Goal: Transaction & Acquisition: Purchase product/service

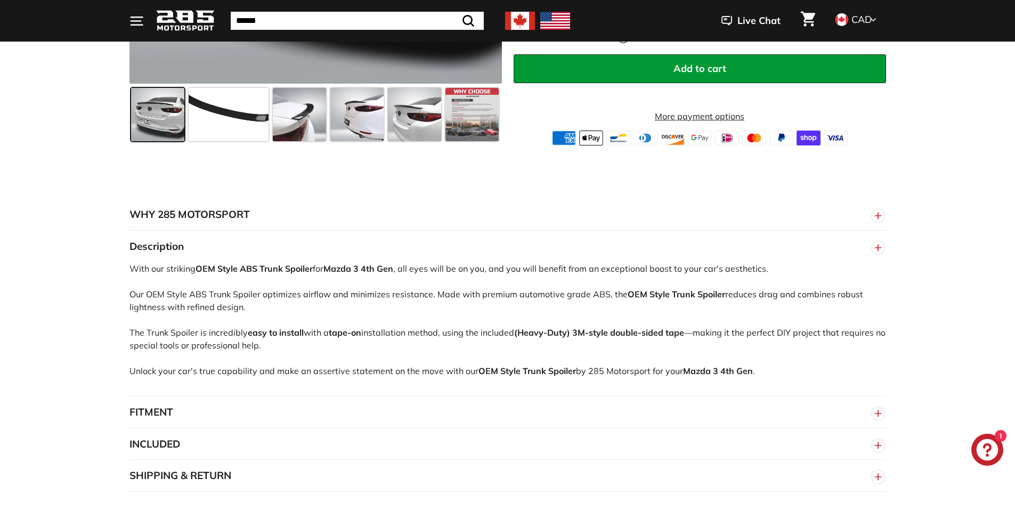
scroll to position [533, 0]
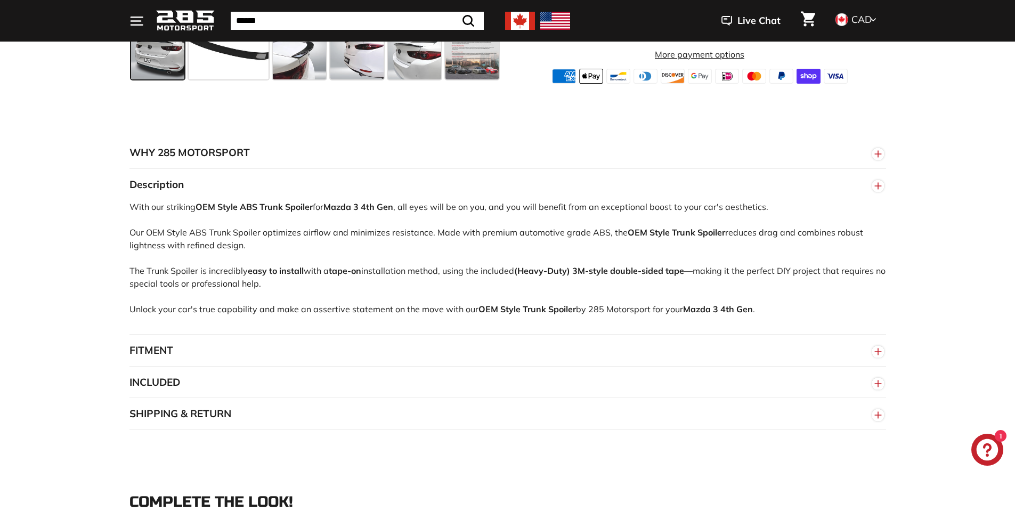
click at [271, 347] on button "FITMENT" at bounding box center [507, 350] width 756 height 32
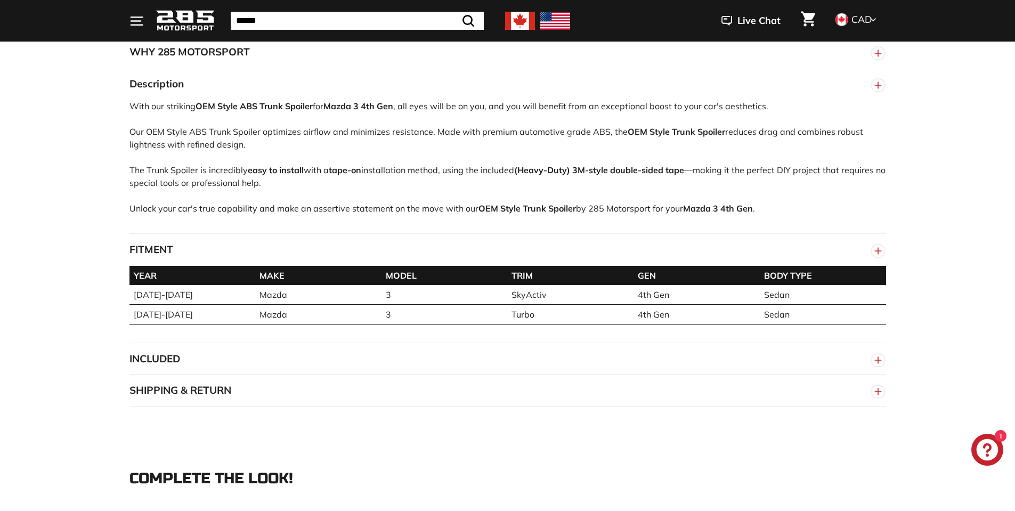
scroll to position [639, 0]
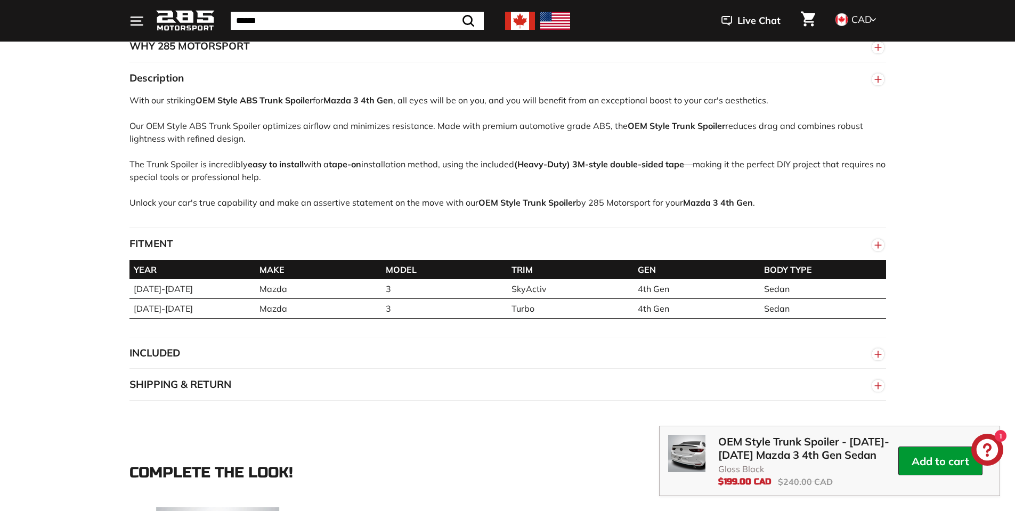
click at [254, 357] on button "INCLUDED" at bounding box center [507, 353] width 756 height 32
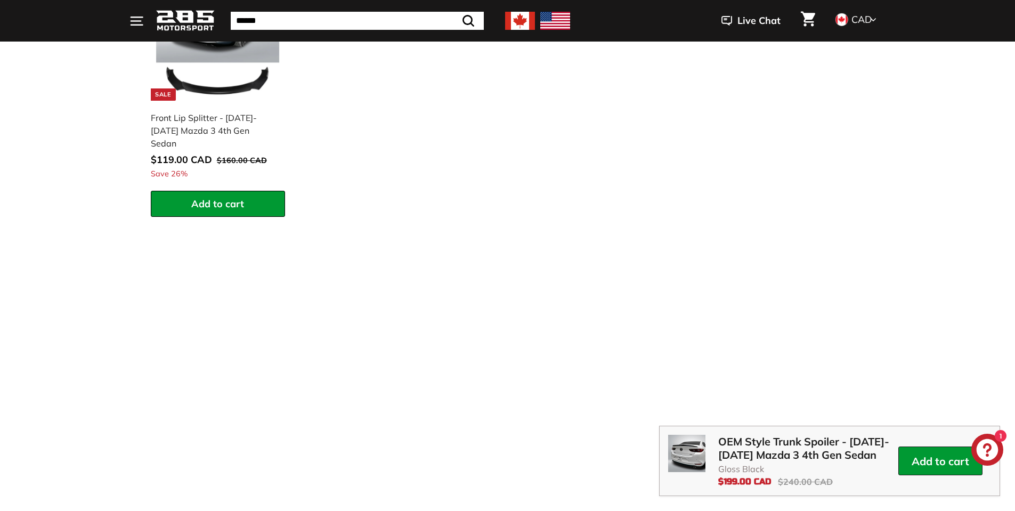
scroll to position [1225, 0]
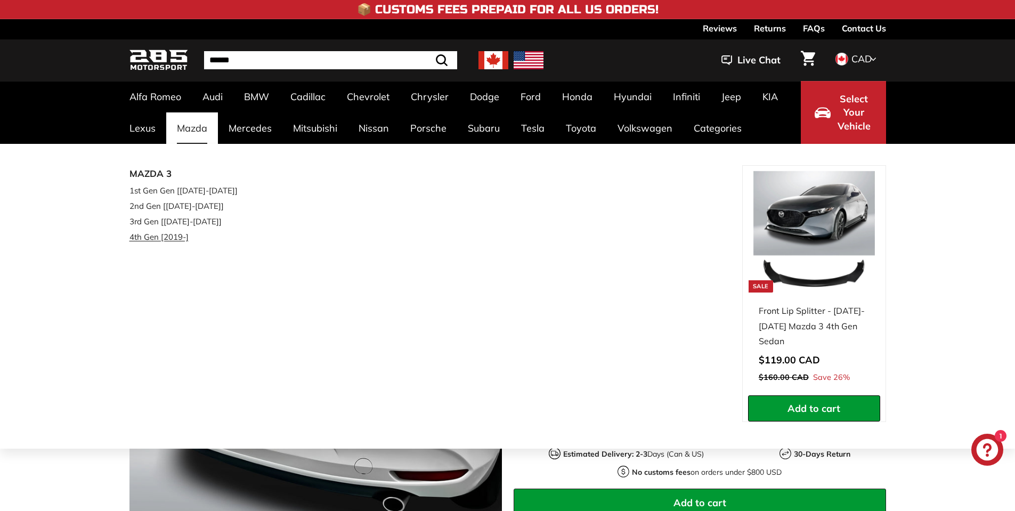
click at [162, 243] on link "4th Gen [2019-]" at bounding box center [192, 236] width 126 height 15
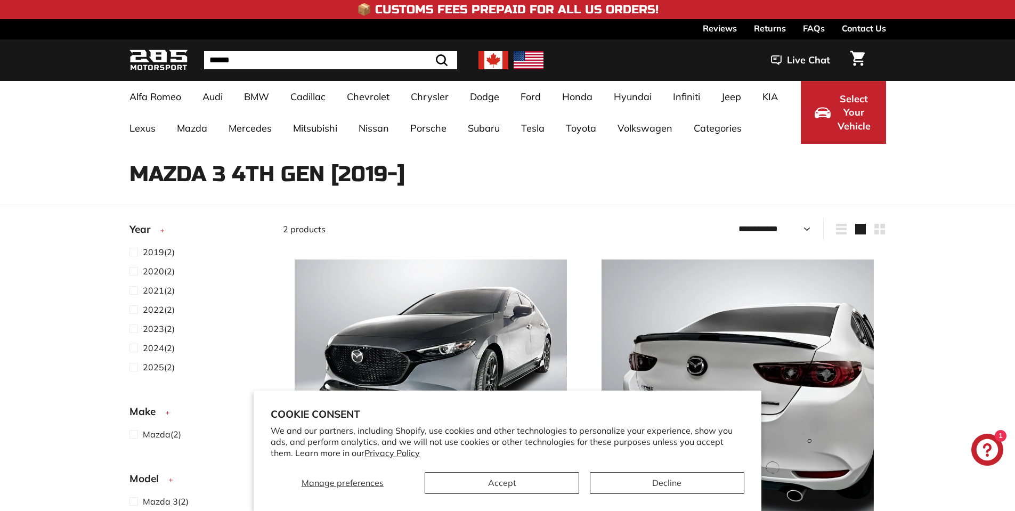
select select "**********"
